Goal: Task Accomplishment & Management: Use online tool/utility

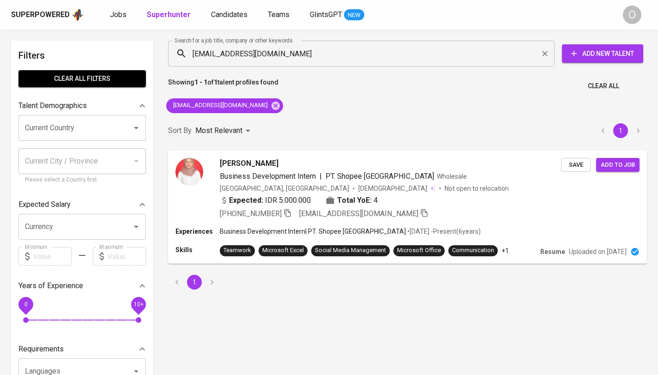
click at [276, 59] on input "[EMAIL_ADDRESS][DOMAIN_NAME]" at bounding box center [364, 54] width 346 height 18
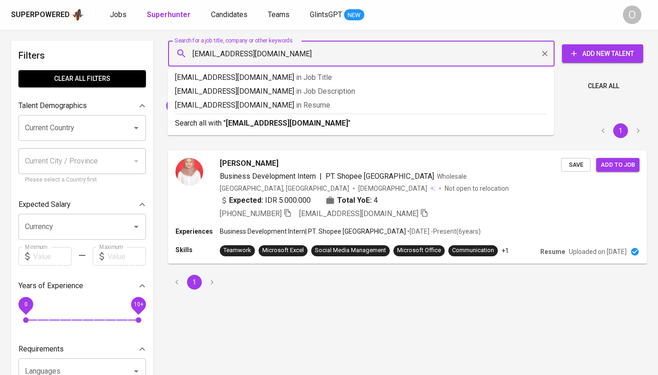
click at [276, 59] on input "[EMAIL_ADDRESS][DOMAIN_NAME]" at bounding box center [364, 54] width 346 height 18
paste input "[EMAIL_ADDRESS][DOMAIN_NAME]"
type input "[EMAIL_ADDRESS][DOMAIN_NAME]"
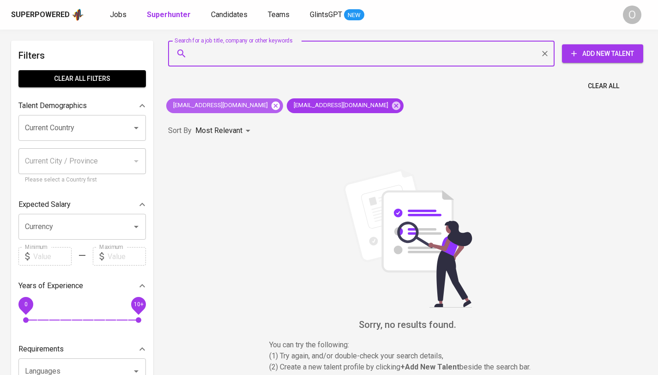
click at [271, 108] on icon at bounding box center [275, 105] width 8 height 8
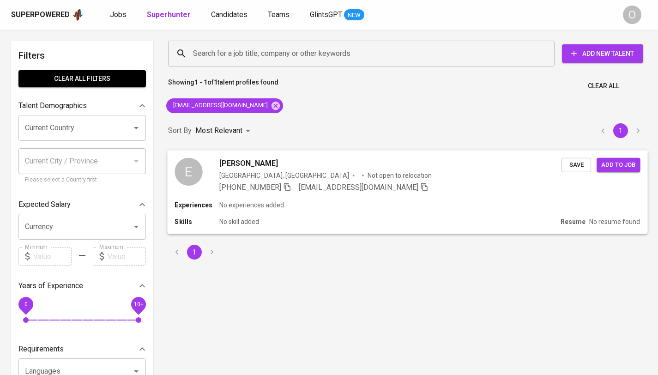
click at [287, 187] on icon "button" at bounding box center [287, 187] width 6 height 8
